Goal: Task Accomplishment & Management: Complete application form

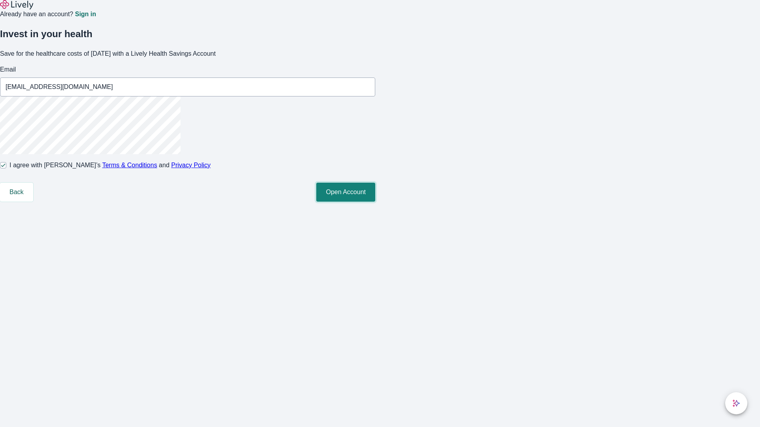
click at [375, 202] on button "Open Account" at bounding box center [345, 192] width 59 height 19
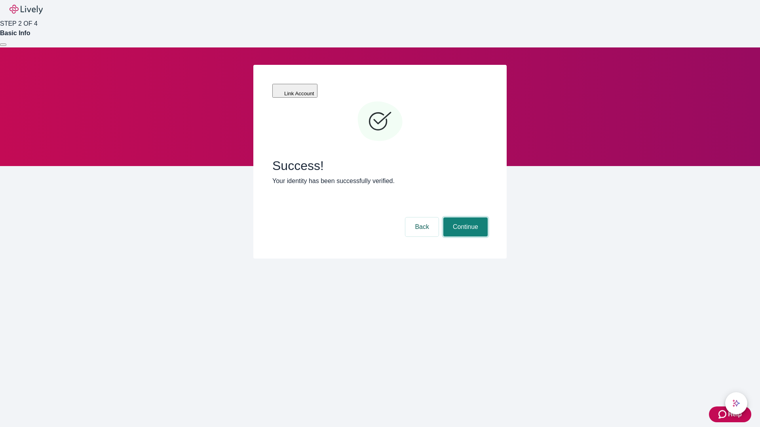
click at [464, 218] on button "Continue" at bounding box center [465, 227] width 44 height 19
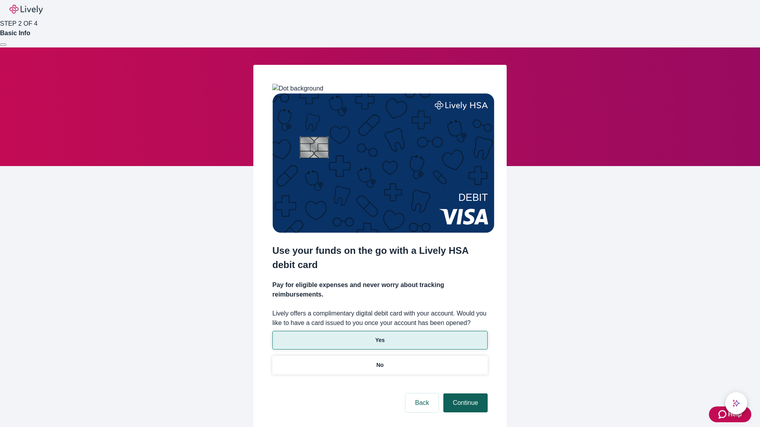
click at [380, 361] on p "No" at bounding box center [380, 365] width 8 height 8
click at [464, 394] on button "Continue" at bounding box center [465, 403] width 44 height 19
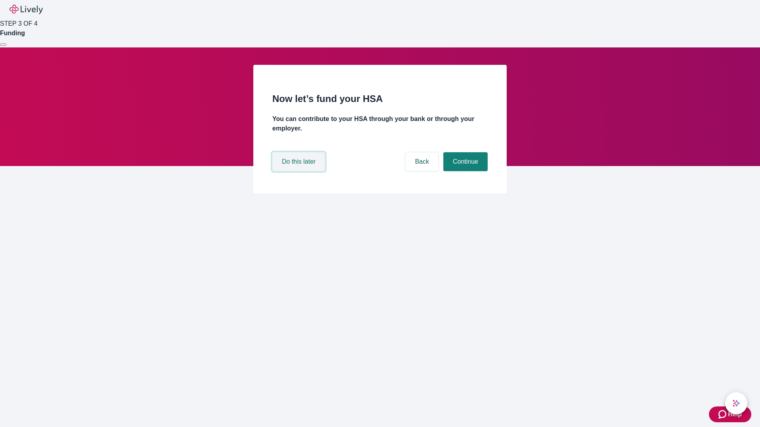
click at [300, 171] on button "Do this later" at bounding box center [298, 161] width 53 height 19
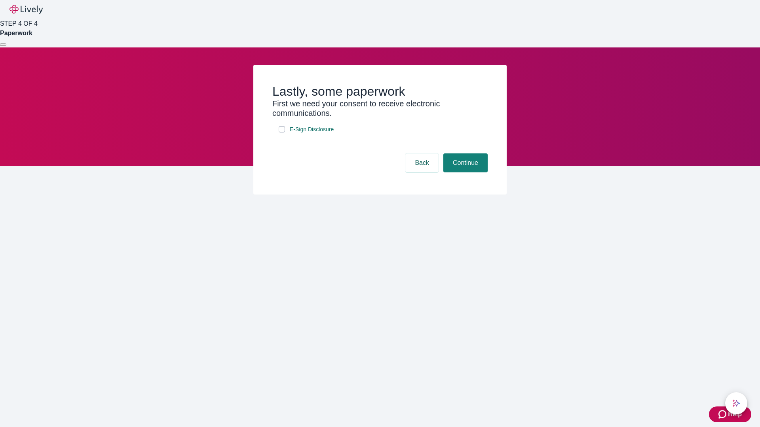
click at [282, 133] on input "E-Sign Disclosure" at bounding box center [282, 129] width 6 height 6
checkbox input "true"
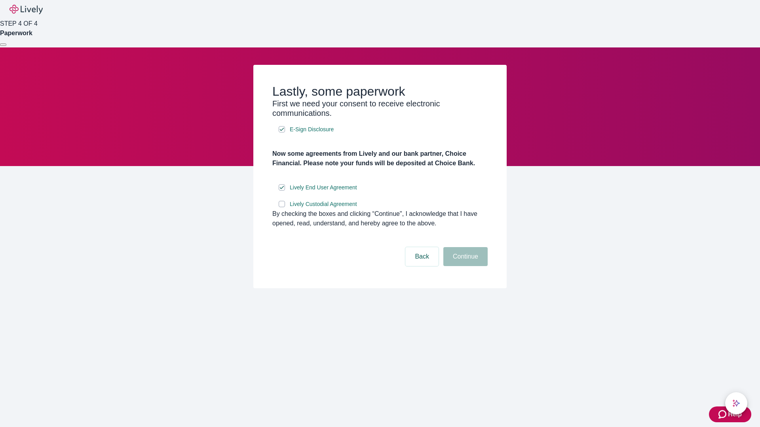
click at [282, 207] on input "Lively Custodial Agreement" at bounding box center [282, 204] width 6 height 6
checkbox input "true"
click at [464, 266] on button "Continue" at bounding box center [465, 256] width 44 height 19
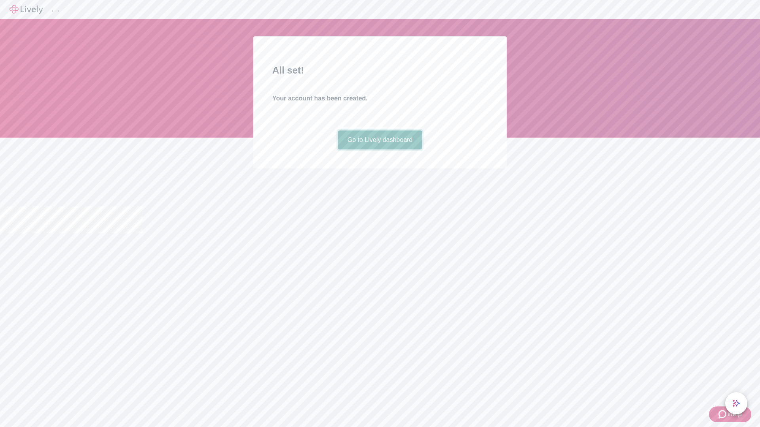
click at [380, 150] on link "Go to Lively dashboard" at bounding box center [380, 140] width 84 height 19
